Goal: Register for event/course

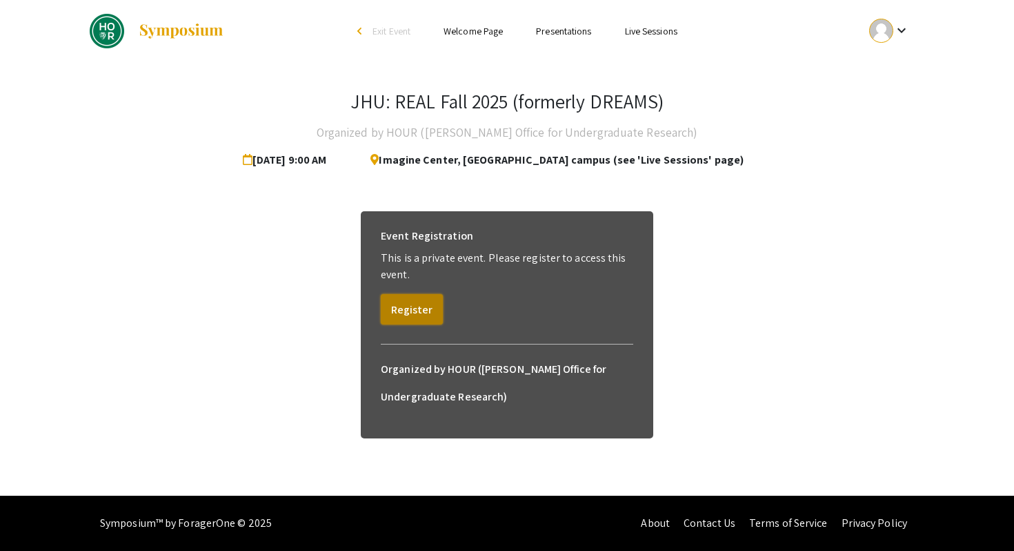
click at [417, 324] on button "Register" at bounding box center [412, 309] width 62 height 30
click at [437, 324] on button "Register" at bounding box center [412, 309] width 62 height 30
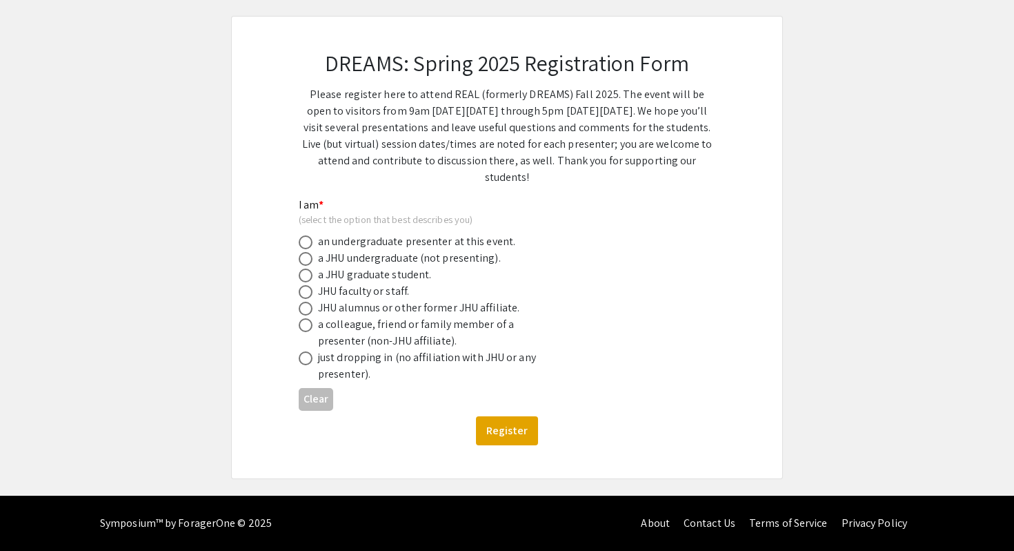
scroll to position [96, 0]
click at [310, 249] on span at bounding box center [306, 242] width 14 height 14
click at [310, 249] on input "radio" at bounding box center [306, 242] width 14 height 14
radio input "true"
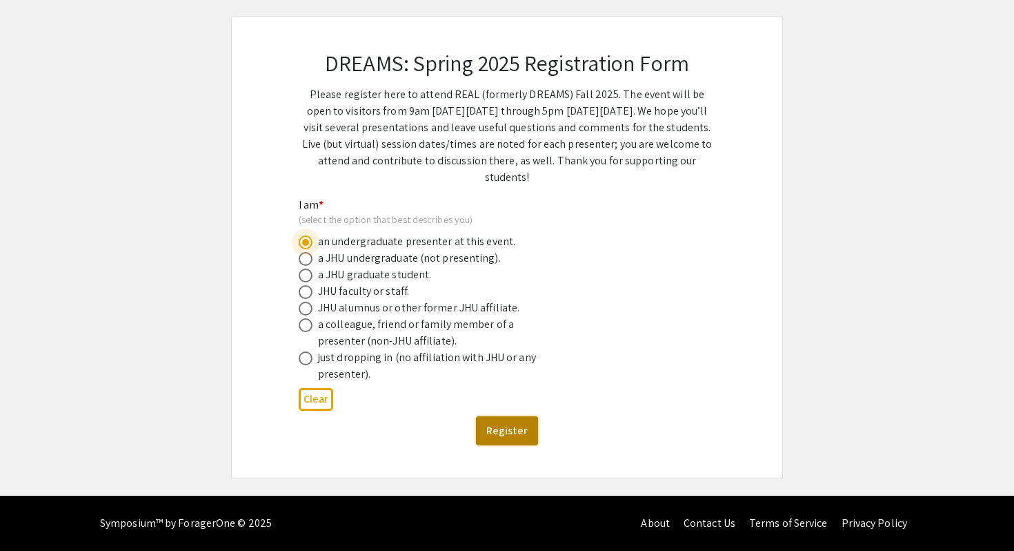
click at [508, 445] on button "Register" at bounding box center [507, 430] width 62 height 29
